Goal: Information Seeking & Learning: Learn about a topic

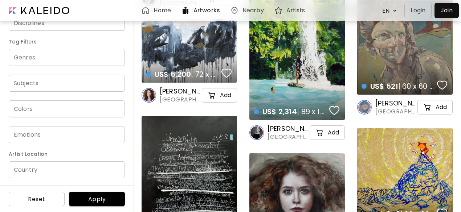
scroll to position [2906, 0]
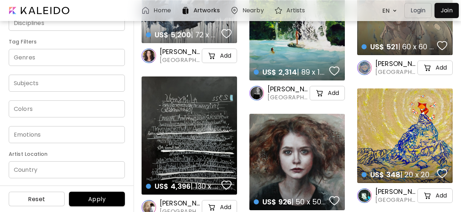
click at [31, 170] on input "Country" at bounding box center [67, 170] width 116 height 17
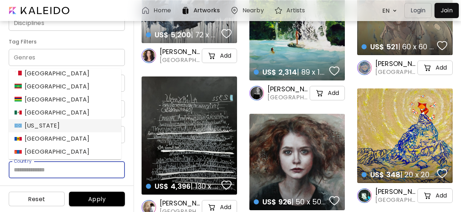
scroll to position [1453, 0]
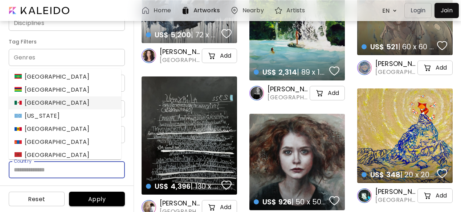
click at [31, 104] on div "[GEOGRAPHIC_DATA]" at bounding box center [52, 103] width 75 height 9
type input "******"
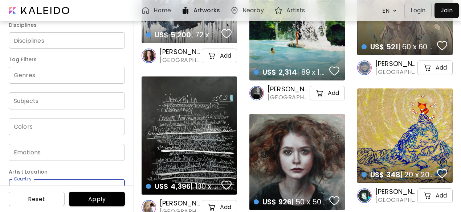
scroll to position [145, 0]
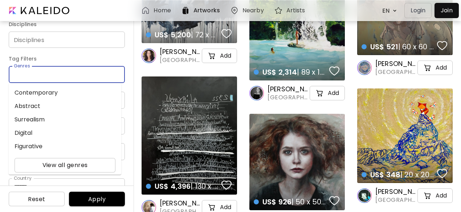
click at [35, 74] on input "Genres" at bounding box center [67, 74] width 105 height 8
click at [99, 53] on div "Price USD / EUR / GBP Minimum * Maximum * Orientation All Square Landscape Port…" at bounding box center [67, 116] width 134 height 194
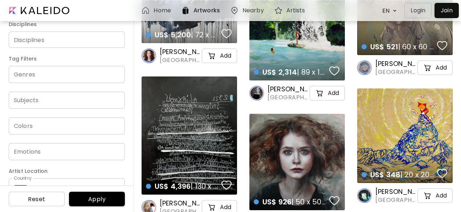
click at [101, 199] on span "Apply" at bounding box center [97, 200] width 44 height 8
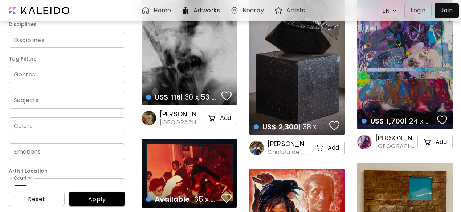
scroll to position [872, 0]
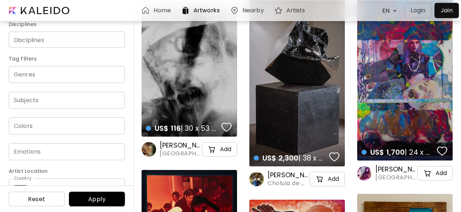
click at [367, 171] on image at bounding box center [364, 173] width 15 height 15
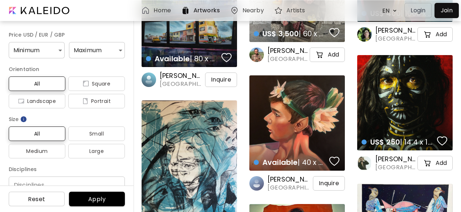
scroll to position [1380, 0]
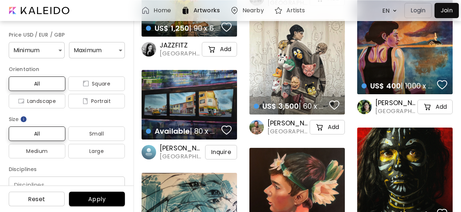
click at [287, 60] on div "US$ 3,500 | 60 x 60 inch details" at bounding box center [298, 67] width 96 height 96
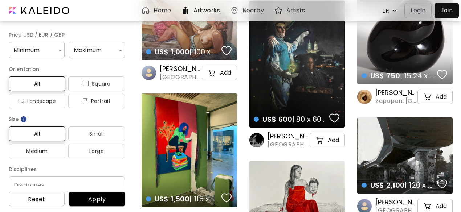
click at [285, 73] on div "US$ 600 | 80 x 60 cm details" at bounding box center [298, 64] width 96 height 127
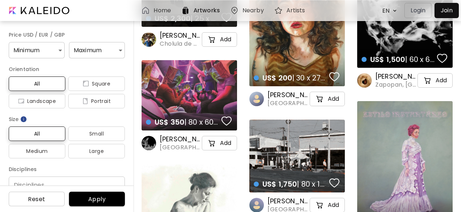
click at [199, 82] on div "US$ 350 | 80 x 60 cm details" at bounding box center [190, 95] width 96 height 70
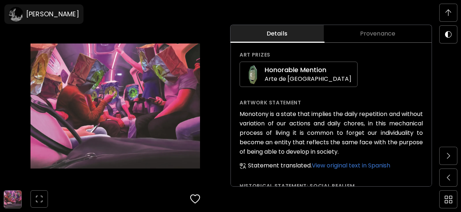
scroll to position [617, 0]
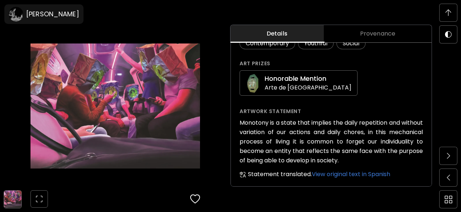
click at [449, 15] on img at bounding box center [449, 12] width 6 height 7
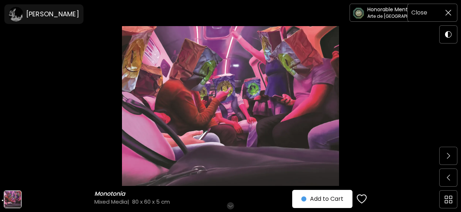
click at [449, 12] on img at bounding box center [449, 13] width 6 height 6
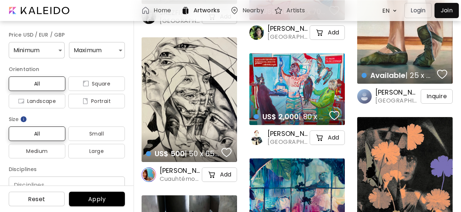
click at [186, 171] on h6 "[PERSON_NAME]" at bounding box center [180, 171] width 41 height 9
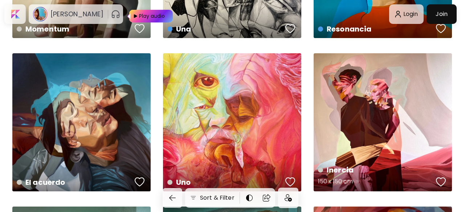
click at [384, 98] on div "Inercia 150 x 150 cm" at bounding box center [383, 122] width 138 height 138
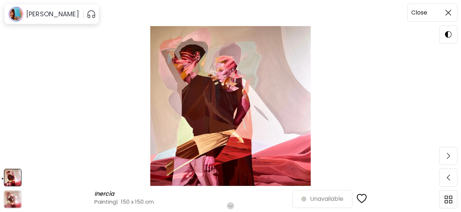
click at [451, 15] on img at bounding box center [449, 13] width 6 height 6
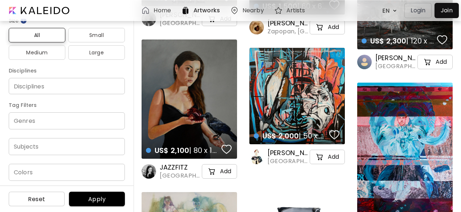
scroll to position [109, 0]
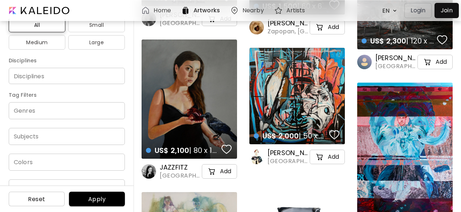
click at [44, 75] on input "Disciplines" at bounding box center [67, 76] width 105 height 8
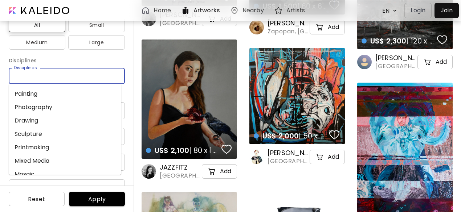
click at [33, 91] on li "Painting" at bounding box center [65, 93] width 113 height 13
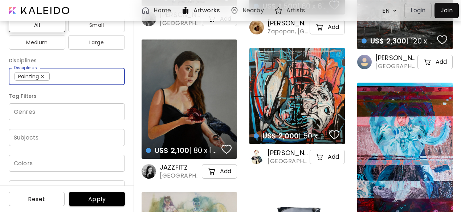
click at [36, 109] on input "Genres" at bounding box center [67, 112] width 105 height 8
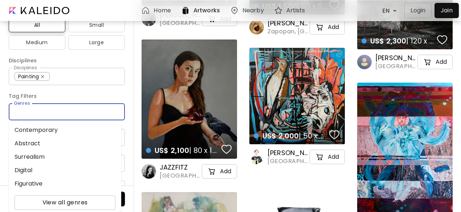
click at [32, 142] on li "Abstract" at bounding box center [65, 143] width 113 height 13
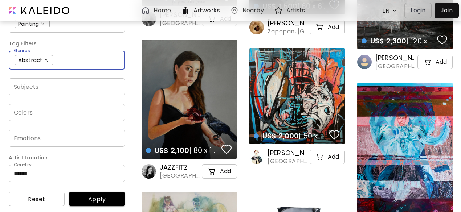
scroll to position [165, 0]
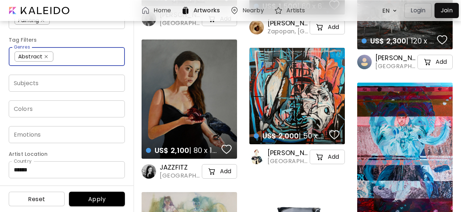
click at [94, 199] on span "Apply" at bounding box center [97, 200] width 44 height 8
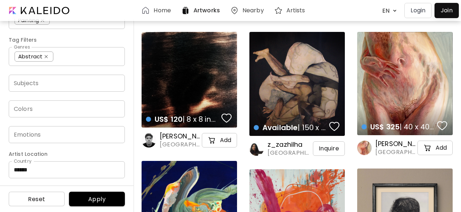
click at [193, 71] on div "US$ 120 | 8 x 8 inch details" at bounding box center [190, 80] width 96 height 96
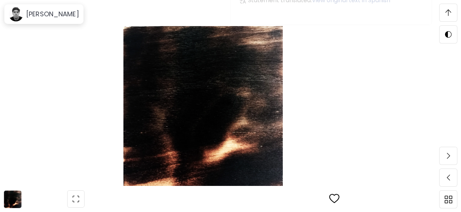
scroll to position [1162, 0]
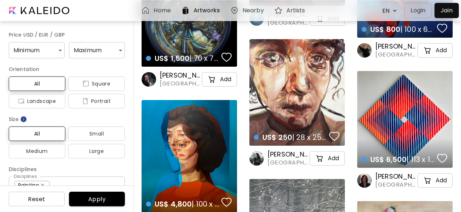
scroll to position [1235, 0]
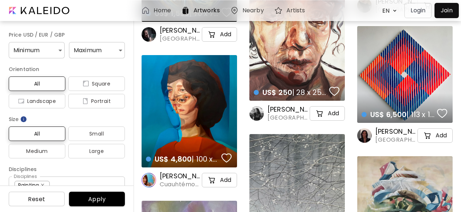
click at [405, 81] on div "US$ 6,500 | 113 x 113 cm details" at bounding box center [405, 74] width 96 height 97
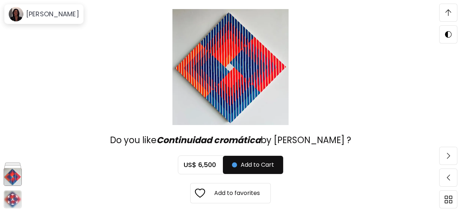
scroll to position [2721, 0]
click at [14, 201] on icon "animation" at bounding box center [13, 200] width 12 height 12
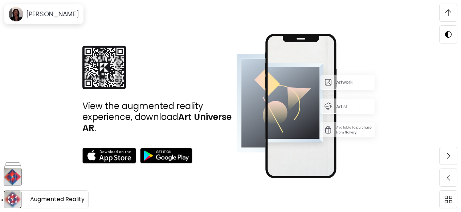
scroll to position [2267, 0]
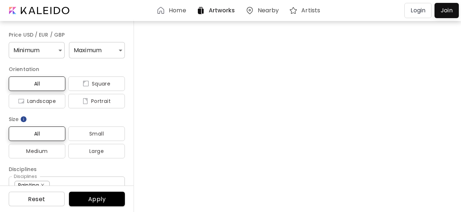
scroll to position [1235, 0]
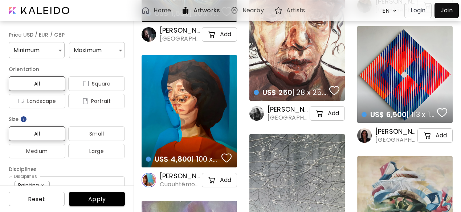
click at [388, 85] on div "US$ 6,500 | 113 x 113 cm preview" at bounding box center [405, 74] width 96 height 97
click at [361, 137] on image at bounding box center [364, 136] width 15 height 15
click at [397, 93] on div "US$ 6,500 | 113 x 113 cm preview" at bounding box center [405, 108] width 98 height 33
click at [401, 140] on span "[GEOGRAPHIC_DATA], [GEOGRAPHIC_DATA]" at bounding box center [396, 140] width 41 height 8
click at [253, 113] on image at bounding box center [257, 113] width 15 height 15
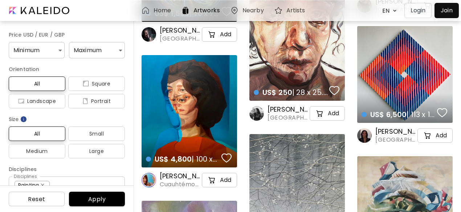
click at [187, 97] on div "US$ 4,800 | 100 x 120 cm details" at bounding box center [190, 111] width 96 height 113
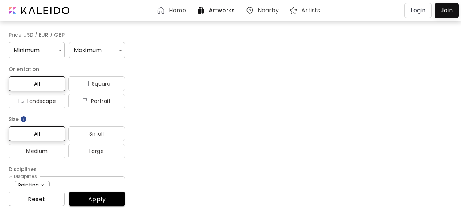
scroll to position [1235, 0]
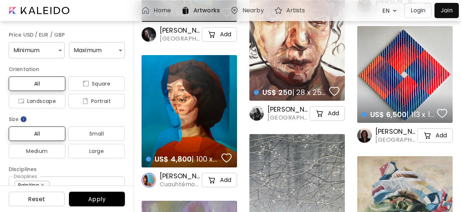
click at [386, 74] on div "US$ 6,500 | 113 x 113 cm details" at bounding box center [405, 74] width 96 height 97
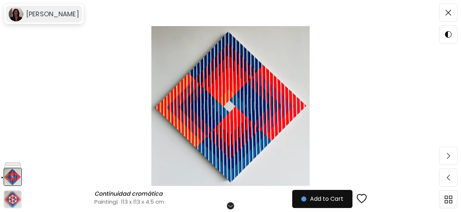
click at [44, 13] on h6 "[PERSON_NAME]" at bounding box center [52, 14] width 53 height 9
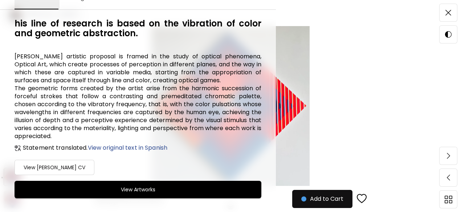
scroll to position [93, 0]
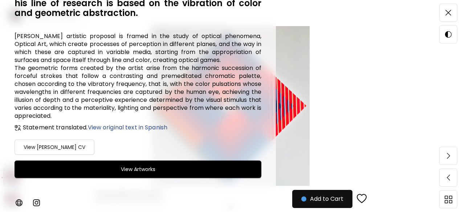
click at [129, 165] on h6 "View Artworks" at bounding box center [138, 169] width 35 height 9
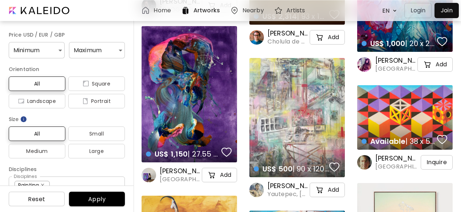
scroll to position [3560, 0]
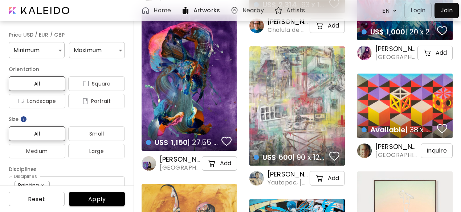
click at [408, 90] on div "Available | 38 x 50 cm details" at bounding box center [405, 106] width 96 height 65
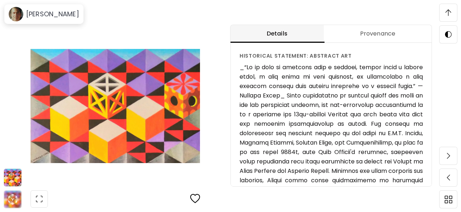
scroll to position [651, 0]
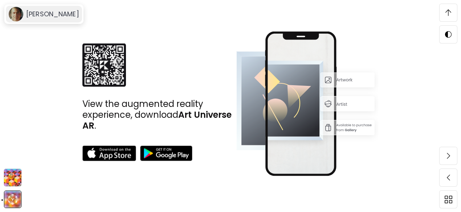
click at [12, 13] on image at bounding box center [16, 14] width 15 height 15
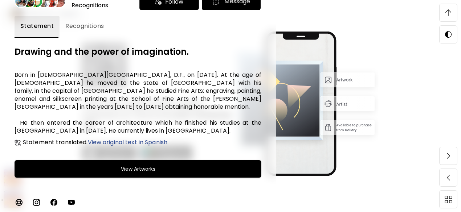
click at [112, 163] on button "View Artworks" at bounding box center [138, 169] width 247 height 17
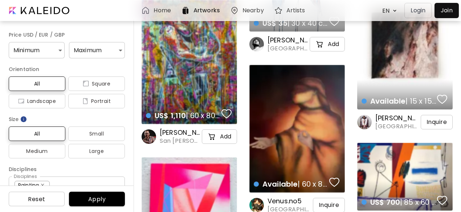
scroll to position [6611, 0]
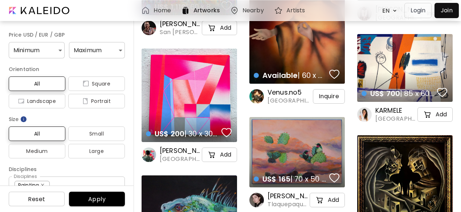
click at [173, 113] on div "US$ 200 | 30 x 30 cm details" at bounding box center [189, 127] width 98 height 33
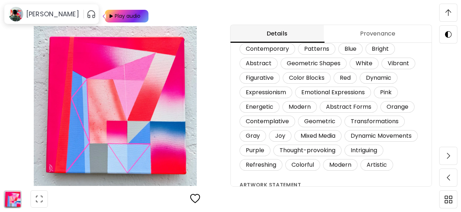
scroll to position [448, 0]
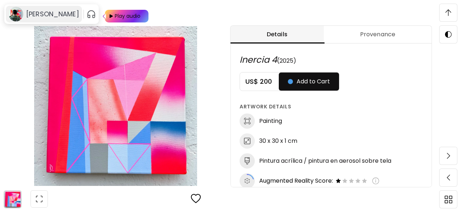
click at [38, 12] on h6 "[PERSON_NAME]" at bounding box center [52, 14] width 53 height 9
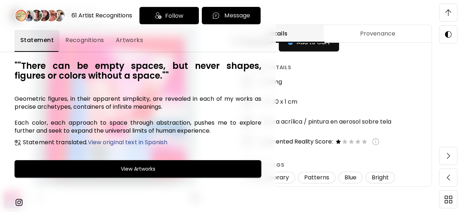
click at [324, 100] on div at bounding box center [230, 106] width 461 height 212
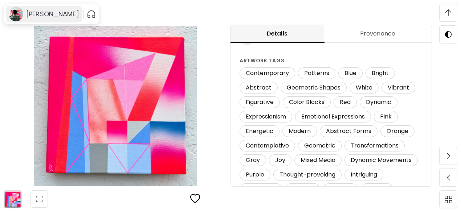
click at [30, 15] on h6 "[PERSON_NAME]" at bounding box center [52, 14] width 53 height 9
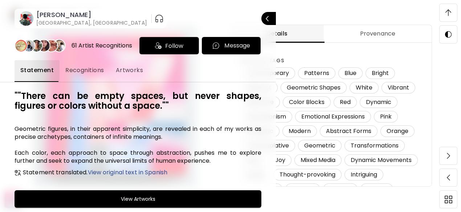
click at [86, 69] on span "Recognitions" at bounding box center [84, 70] width 39 height 9
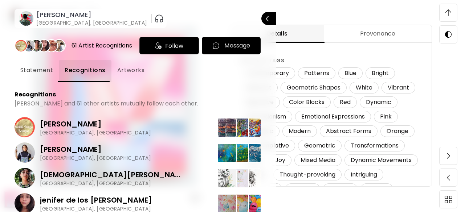
click at [129, 68] on span "Artworks" at bounding box center [131, 70] width 28 height 9
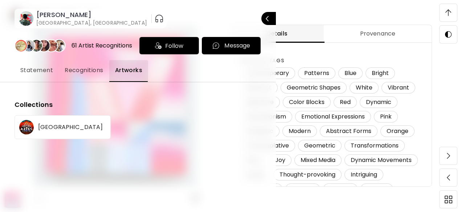
click at [41, 70] on span "Statement" at bounding box center [36, 70] width 33 height 9
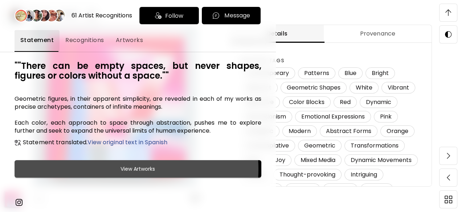
click at [121, 169] on h6 "View Artworks" at bounding box center [138, 169] width 35 height 9
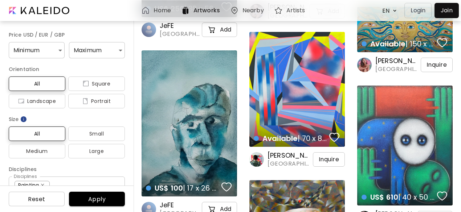
scroll to position [9989, 0]
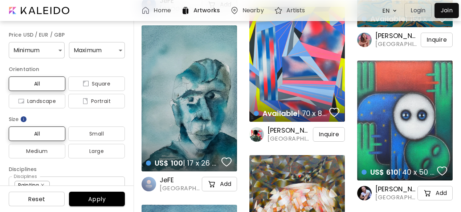
click at [293, 61] on div "Available | 70 x 80 cm details" at bounding box center [298, 64] width 96 height 115
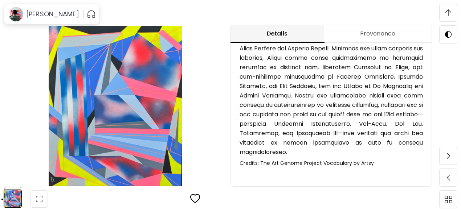
scroll to position [763, 0]
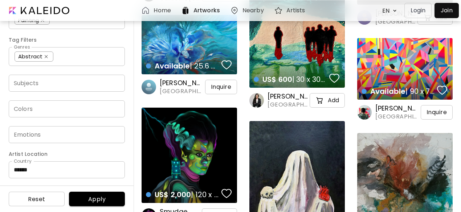
scroll to position [15074, 0]
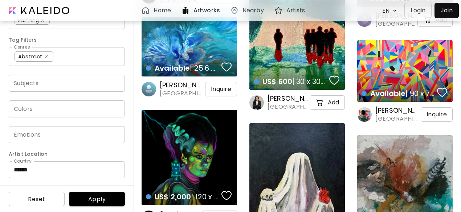
click at [421, 90] on h4 "Available | 90 x 75 cm" at bounding box center [398, 93] width 73 height 9
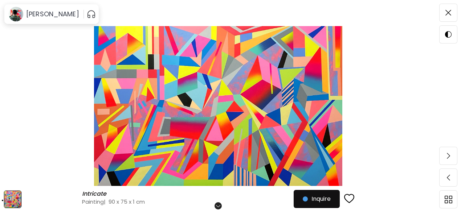
scroll to position [36, 0]
